Goal: Task Accomplishment & Management: Manage account settings

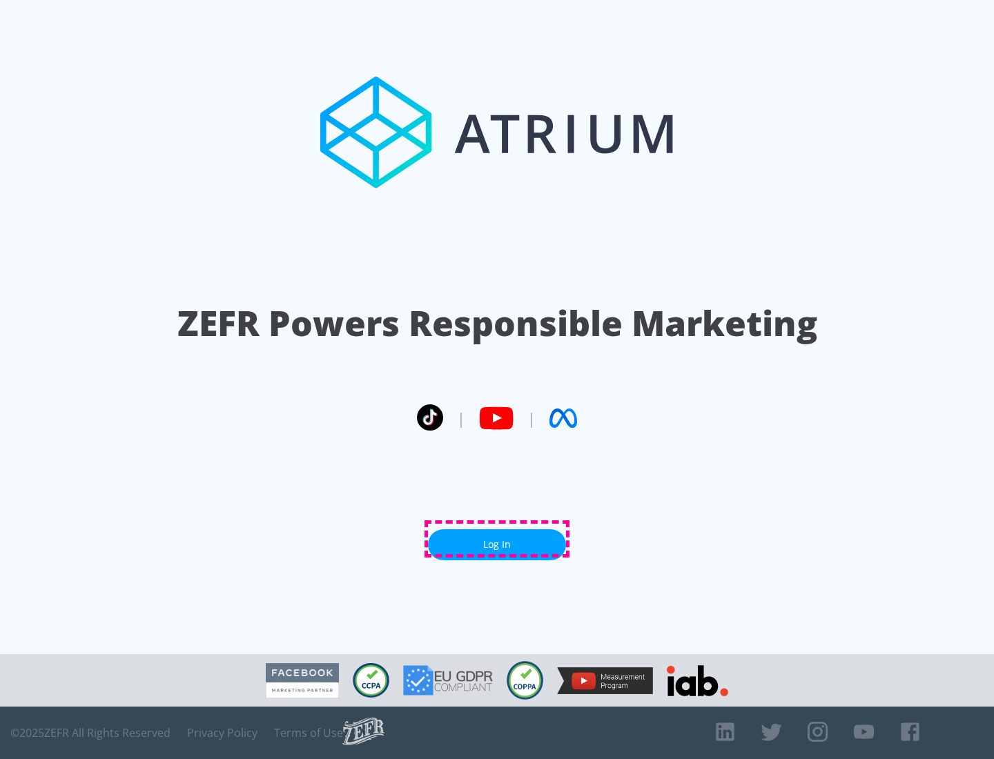
click at [497, 539] on link "Log In" at bounding box center [497, 544] width 138 height 31
